Goal: Learn about a topic

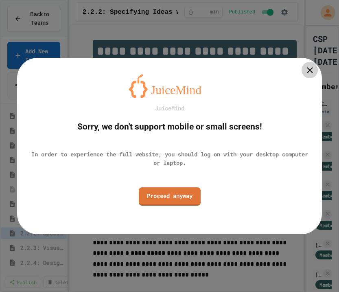
click at [307, 70] on icon at bounding box center [310, 70] width 10 height 10
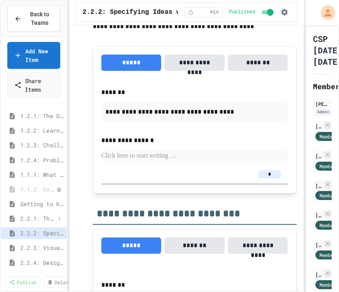
scroll to position [5, 0]
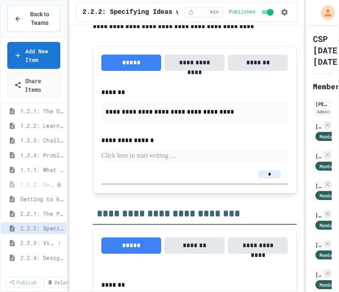
click at [39, 247] on div "2.2.3: Visualizing Logic with Flowcharts" at bounding box center [34, 243] width 66 height 12
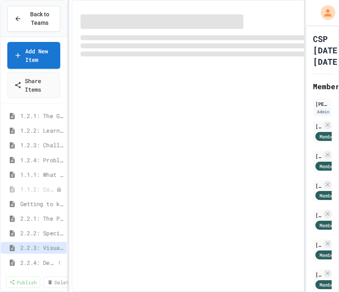
select select "***"
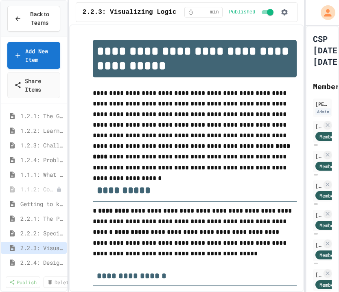
click at [37, 260] on span "2.2.4: Designing Flowcharts" at bounding box center [41, 262] width 43 height 9
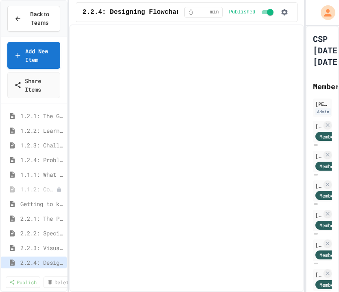
scroll to position [5, 0]
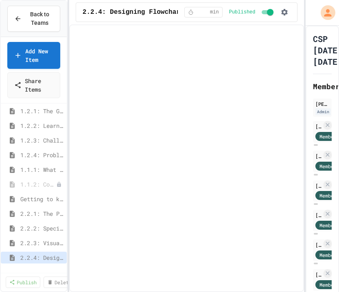
click at [37, 260] on div "1.2.1: The Growth Mindset 1.2.2: Learning to Solve Hard Problems 1.2.3: Challen…" at bounding box center [34, 188] width 66 height 163
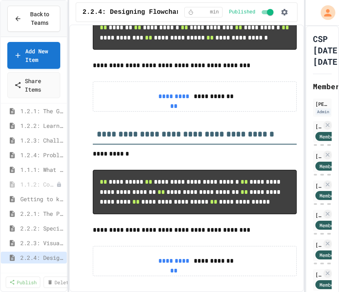
scroll to position [0, 0]
